Goal: Communication & Community: Ask a question

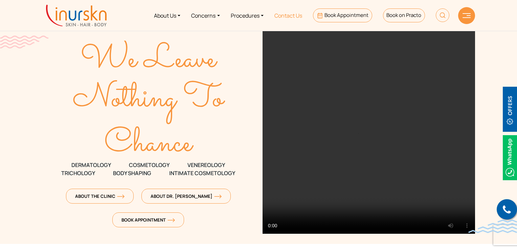
click at [278, 20] on link "Contact Us" at bounding box center [288, 15] width 39 height 25
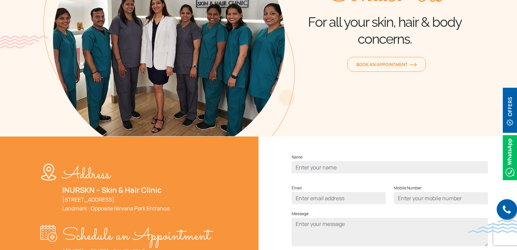
scroll to position [203, 0]
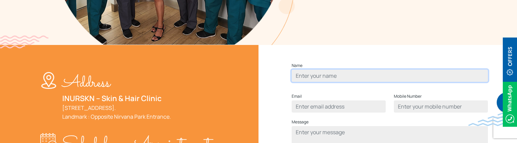
click at [314, 82] on input "Contact form" at bounding box center [389, 76] width 196 height 12
type input "ayub"
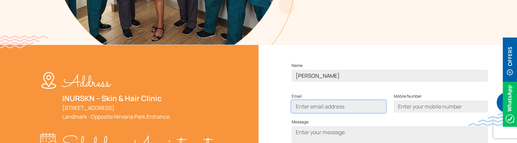
click at [301, 113] on input "Contact form" at bounding box center [338, 106] width 94 height 12
type input "ayub@gmail.com"
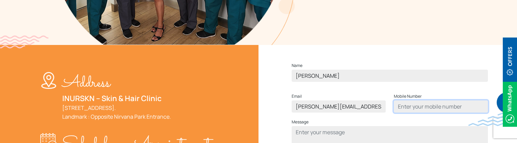
click at [408, 113] on input "Contact form" at bounding box center [441, 106] width 94 height 12
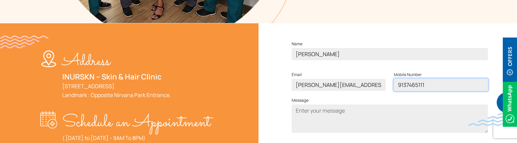
scroll to position [237, 0]
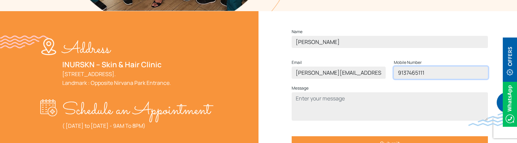
type input "9137465111"
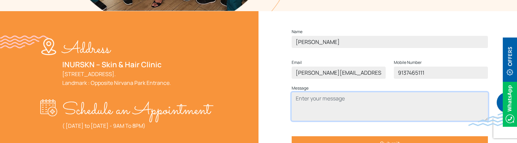
click at [334, 114] on textarea "Contact form" at bounding box center [389, 106] width 196 height 28
type textarea "test"
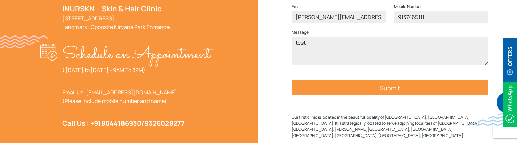
scroll to position [304, 0]
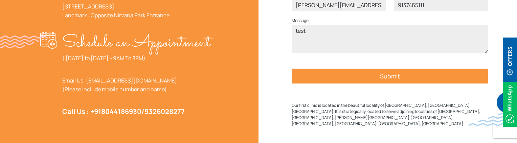
click at [396, 84] on input "Submit" at bounding box center [389, 76] width 196 height 15
